Goal: Information Seeking & Learning: Check status

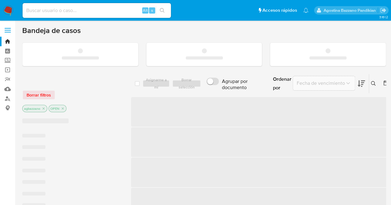
click at [87, 10] on input at bounding box center [97, 10] width 148 height 8
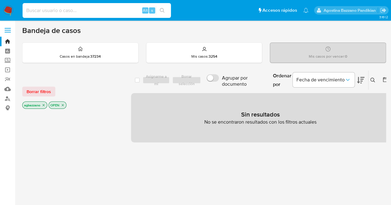
paste input "2660219063"
type input "2660219063"
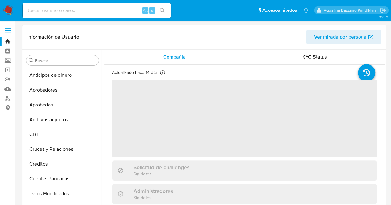
scroll to position [28, 0]
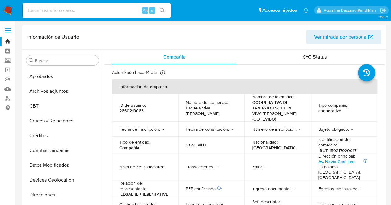
select select "10"
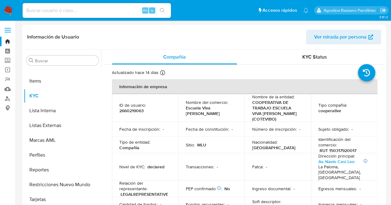
click at [261, 116] on p "COOPERATIVA DE TRABAJO ESCUELA VIVA [PERSON_NAME] (COTEVIBO)" at bounding box center [276, 111] width 49 height 22
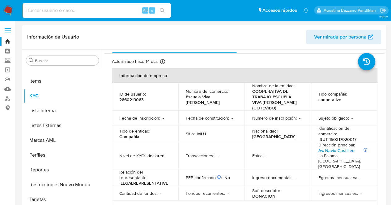
scroll to position [0, 0]
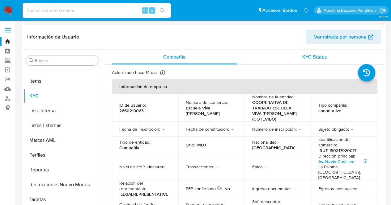
click at [317, 59] on span "KYC Status" at bounding box center [314, 56] width 25 height 7
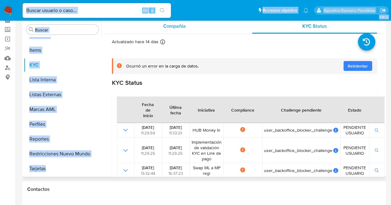
click at [159, 24] on div "Compañía" at bounding box center [174, 26] width 125 height 15
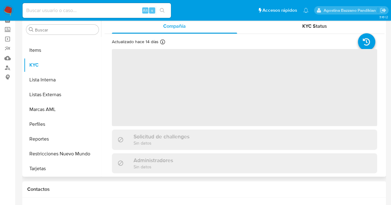
click at [144, 62] on span "‌" at bounding box center [244, 87] width 265 height 77
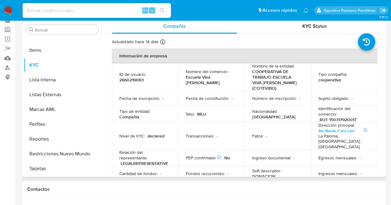
click at [135, 81] on p "2660219063" at bounding box center [131, 80] width 24 height 6
copy p "2660219063"
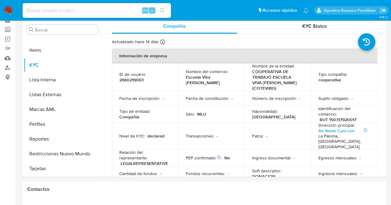
click at [92, 10] on input at bounding box center [97, 10] width 148 height 8
paste input "1697576232"
type input "1697576232"
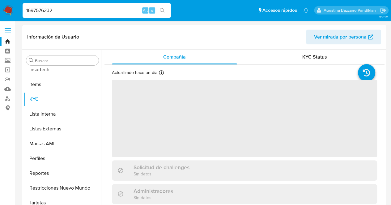
scroll to position [305, 0]
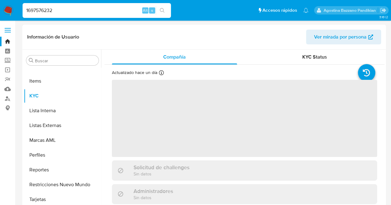
select select "10"
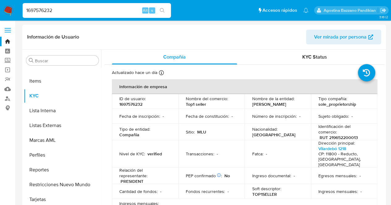
click at [251, 94] on th "Información de empresa" at bounding box center [244, 86] width 265 height 15
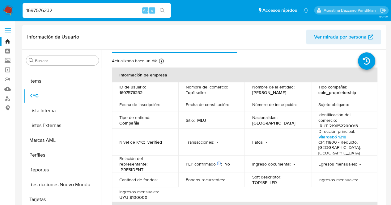
scroll to position [0, 0]
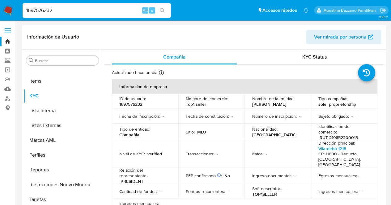
click at [5, 39] on link "Bandeja" at bounding box center [37, 42] width 74 height 10
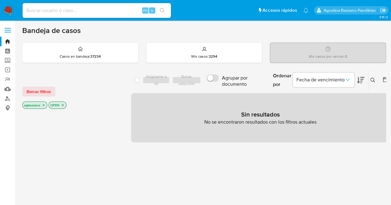
click at [68, 8] on input at bounding box center [97, 10] width 148 height 8
paste input "2660219063"
type input "2660219063"
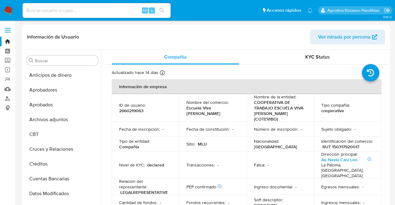
select select "10"
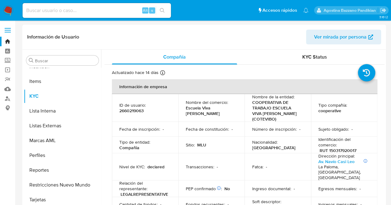
scroll to position [305, 0]
click at [126, 113] on p "2660219063" at bounding box center [131, 111] width 24 height 6
copy p "2660219063"
click at [6, 39] on link "Bandeja" at bounding box center [37, 42] width 74 height 10
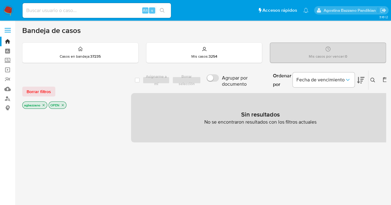
click at [98, 13] on input at bounding box center [97, 10] width 148 height 8
paste input "2660219063"
type input "2660219063"
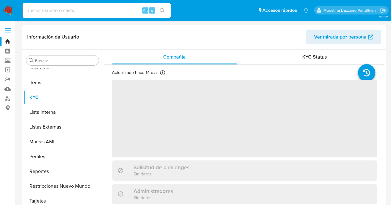
scroll to position [305, 0]
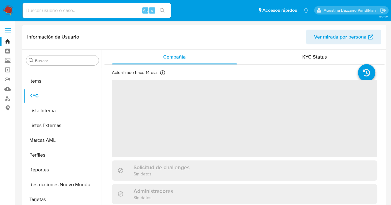
click at [253, 140] on span "‌" at bounding box center [244, 118] width 265 height 77
select select "10"
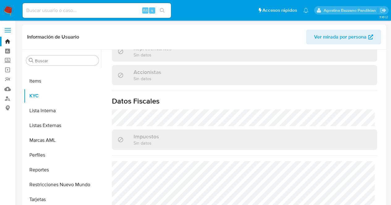
scroll to position [414, 0]
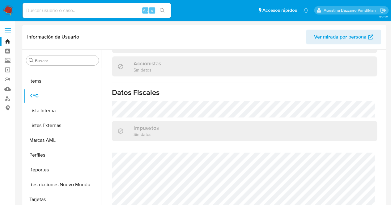
click at [11, 43] on link "Bandeja" at bounding box center [37, 42] width 74 height 10
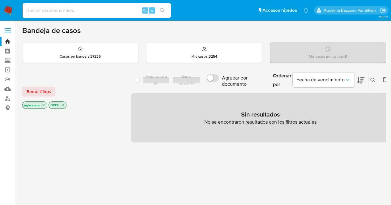
click at [67, 104] on div "agbazzano OPEN" at bounding box center [71, 106] width 99 height 9
click at [48, 15] on div "Alt s" at bounding box center [97, 10] width 148 height 15
click at [46, 11] on input at bounding box center [97, 10] width 148 height 8
paste input "2660219063"
type input "2660219063"
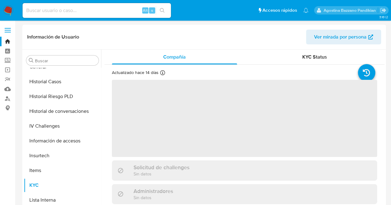
scroll to position [305, 0]
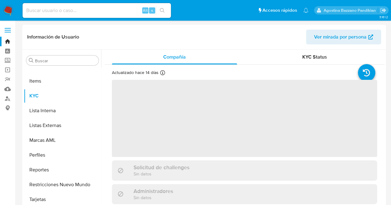
select select "10"
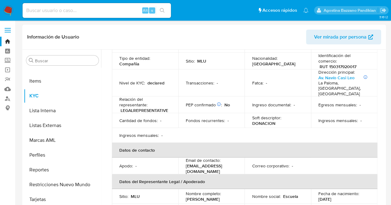
scroll to position [31, 0]
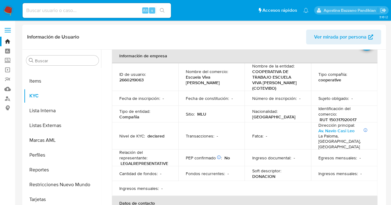
click at [231, 102] on td "Fecha de constitución : -" at bounding box center [211, 98] width 66 height 15
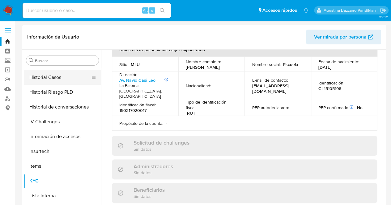
scroll to position [182, 0]
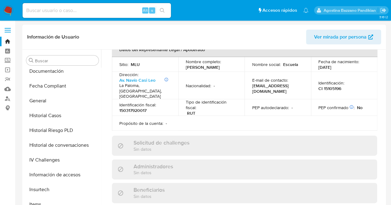
click at [158, 121] on p "Propósito de la cuenta :" at bounding box center [141, 124] width 44 height 6
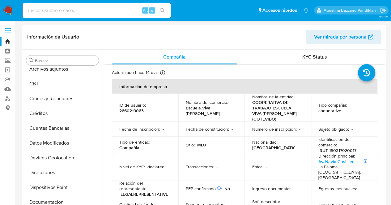
scroll to position [124, 0]
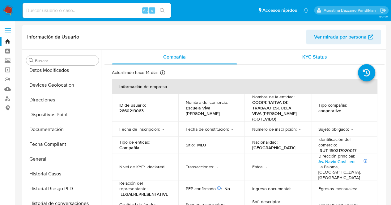
click at [294, 59] on div "KYC Status" at bounding box center [314, 57] width 125 height 15
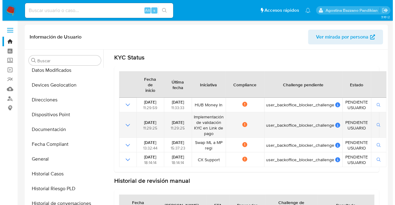
scroll to position [62, 0]
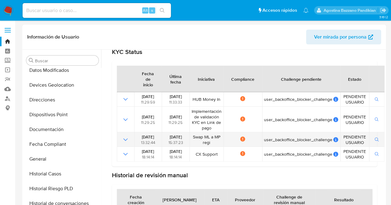
click at [378, 136] on button "button" at bounding box center [376, 139] width 11 height 7
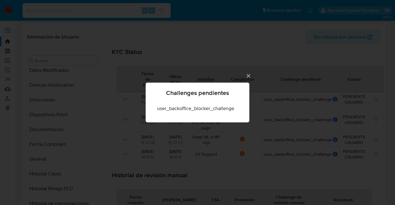
click at [251, 76] on icon "Cerrar" at bounding box center [249, 76] width 6 height 6
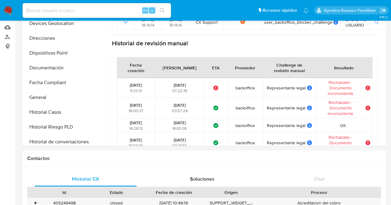
scroll to position [32, 0]
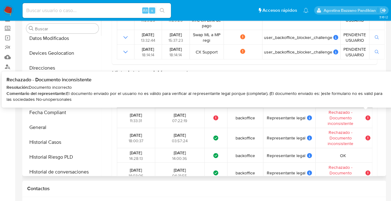
click at [366, 116] on icon at bounding box center [367, 117] width 5 height 5
